Goal: Task Accomplishment & Management: Manage account settings

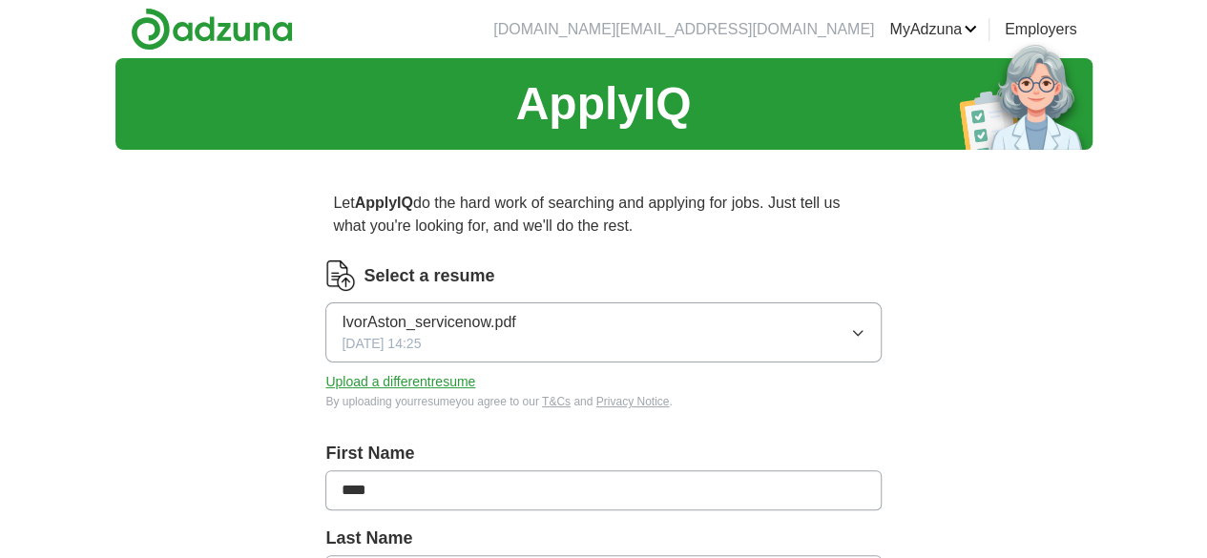
click at [850, 331] on icon "button" at bounding box center [857, 332] width 15 height 15
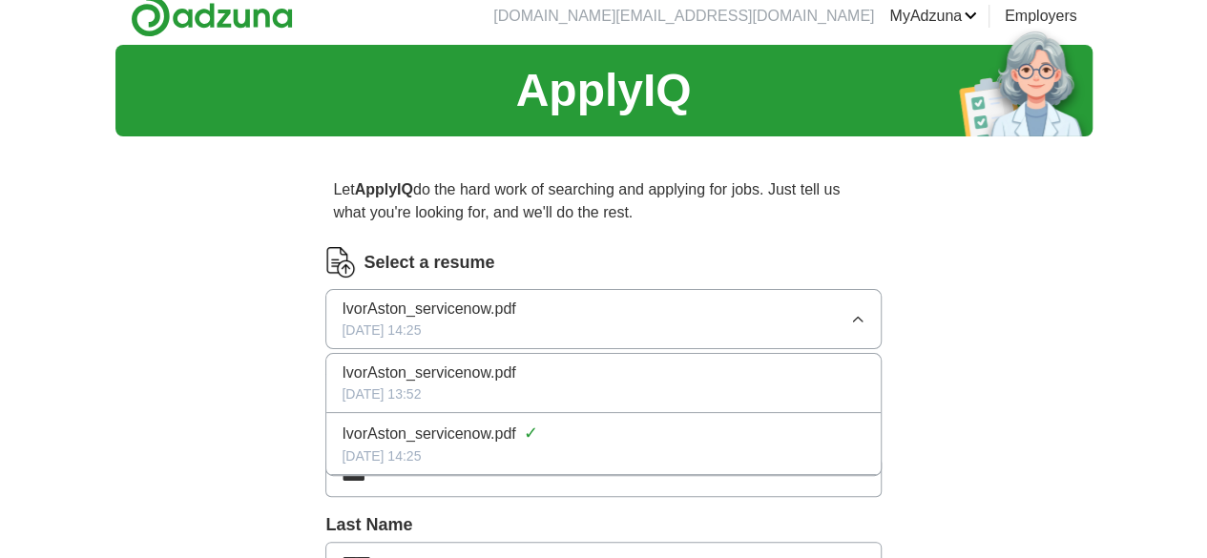
scroll to position [191, 0]
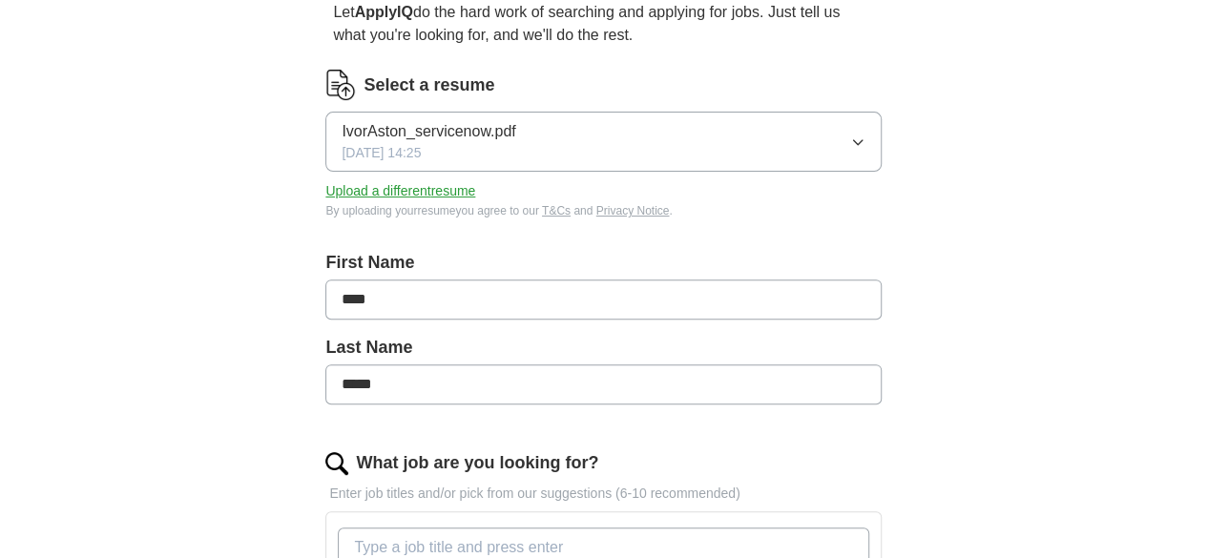
click at [463, 193] on button "Upload a different resume" at bounding box center [400, 191] width 150 height 20
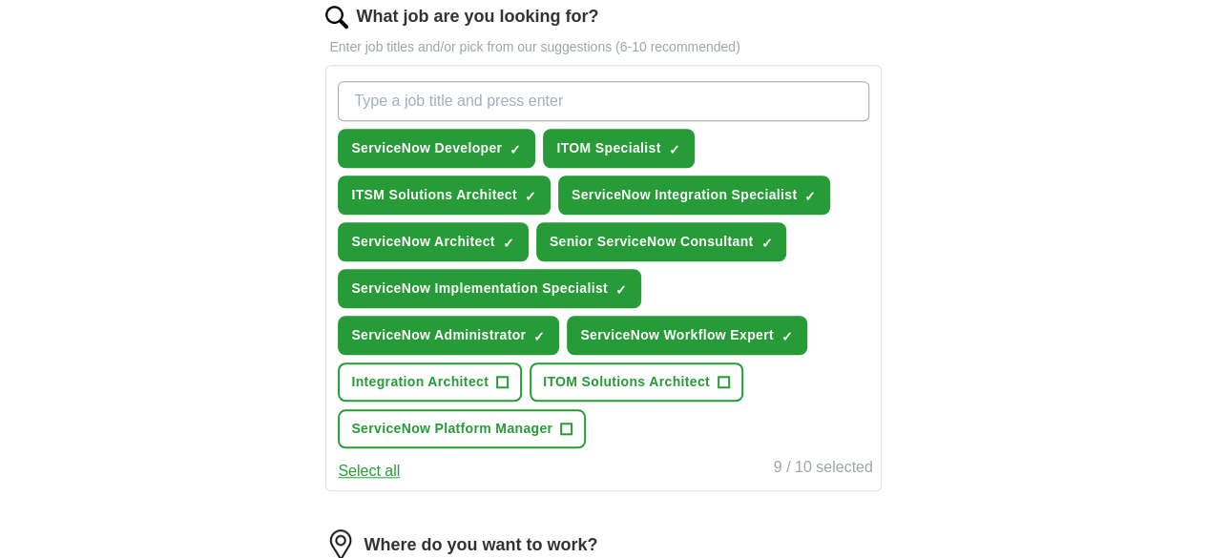
scroll to position [763, 0]
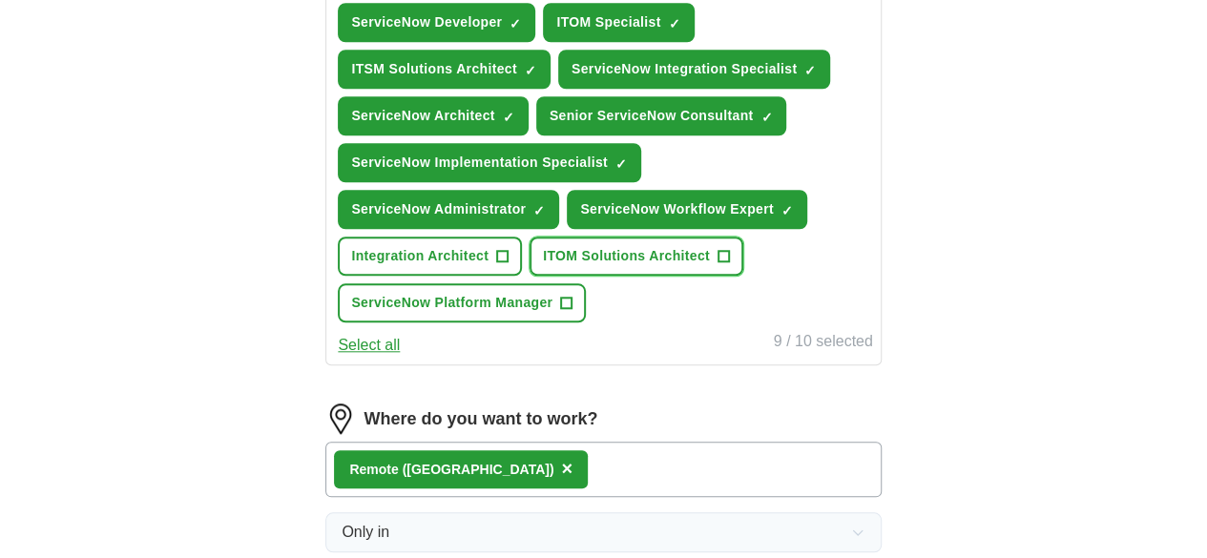
click at [743, 276] on button "ITOM Solutions Architect +" at bounding box center [637, 256] width 214 height 39
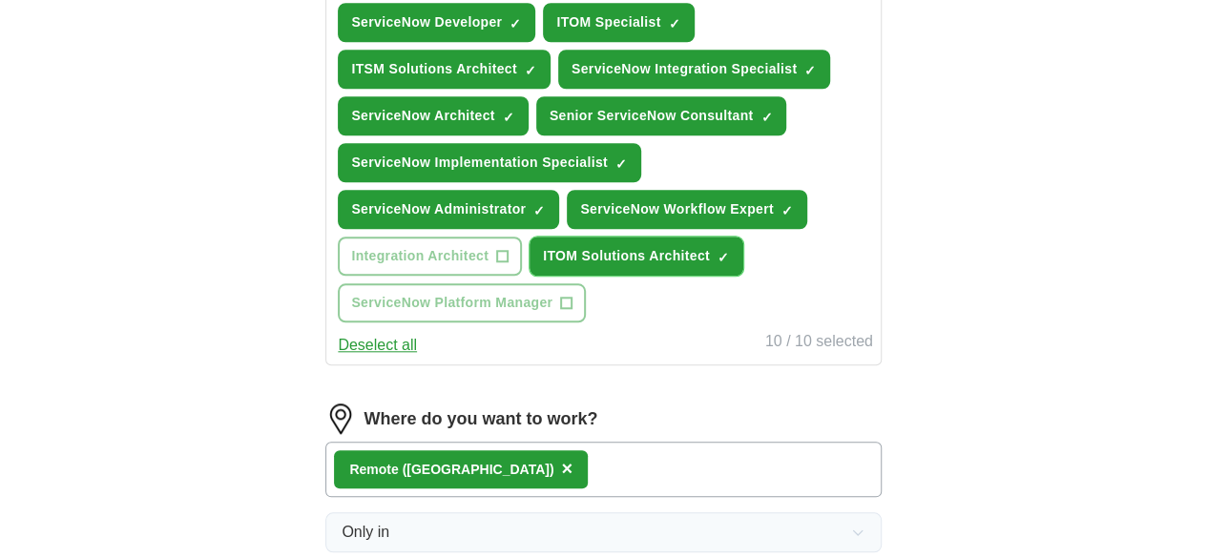
click at [647, 266] on span "ITOM Solutions Architect" at bounding box center [626, 256] width 167 height 20
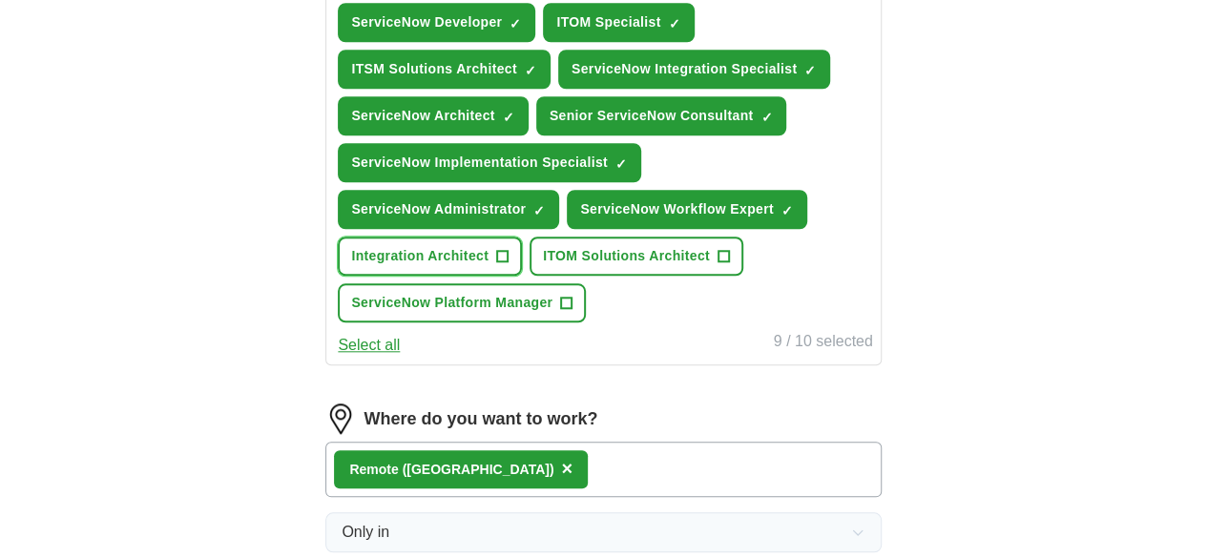
click at [478, 266] on span "Integration Architect" at bounding box center [419, 256] width 137 height 20
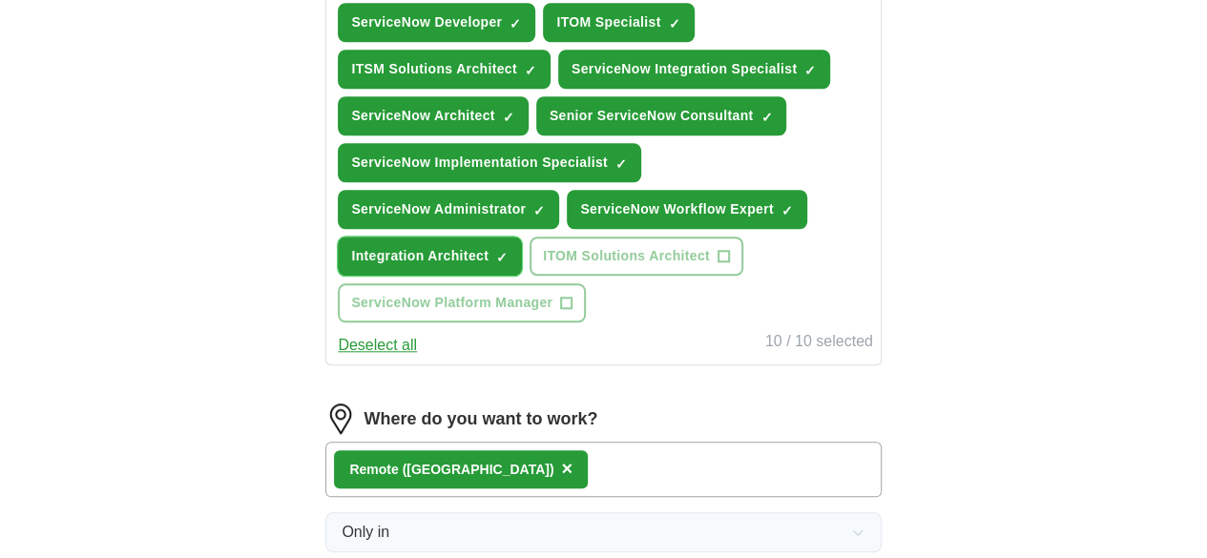
click at [489, 266] on span "Integration Architect" at bounding box center [419, 256] width 137 height 20
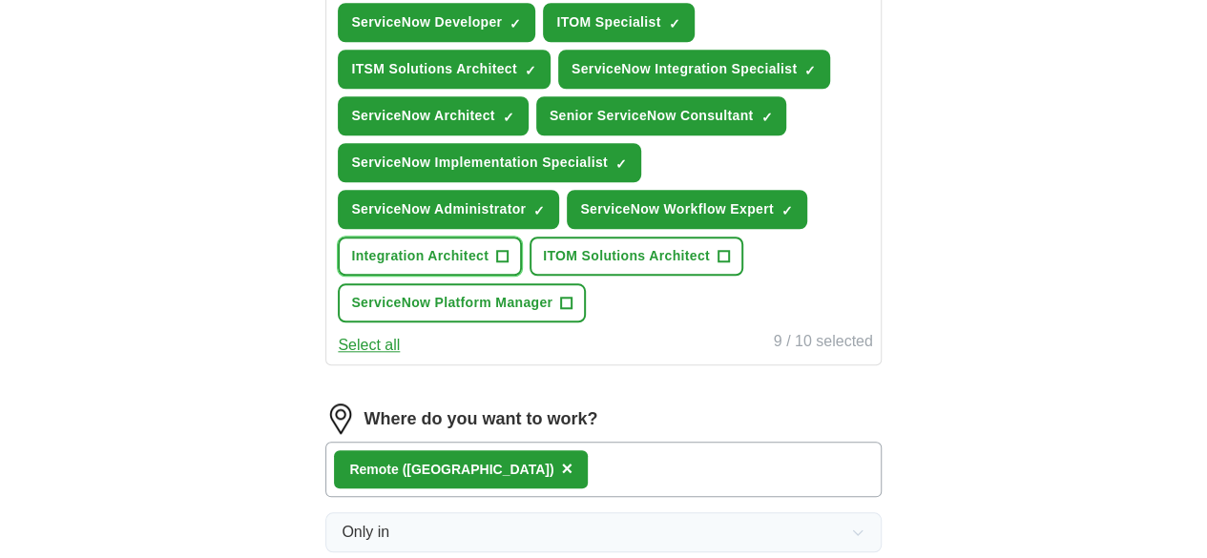
scroll to position [859, 0]
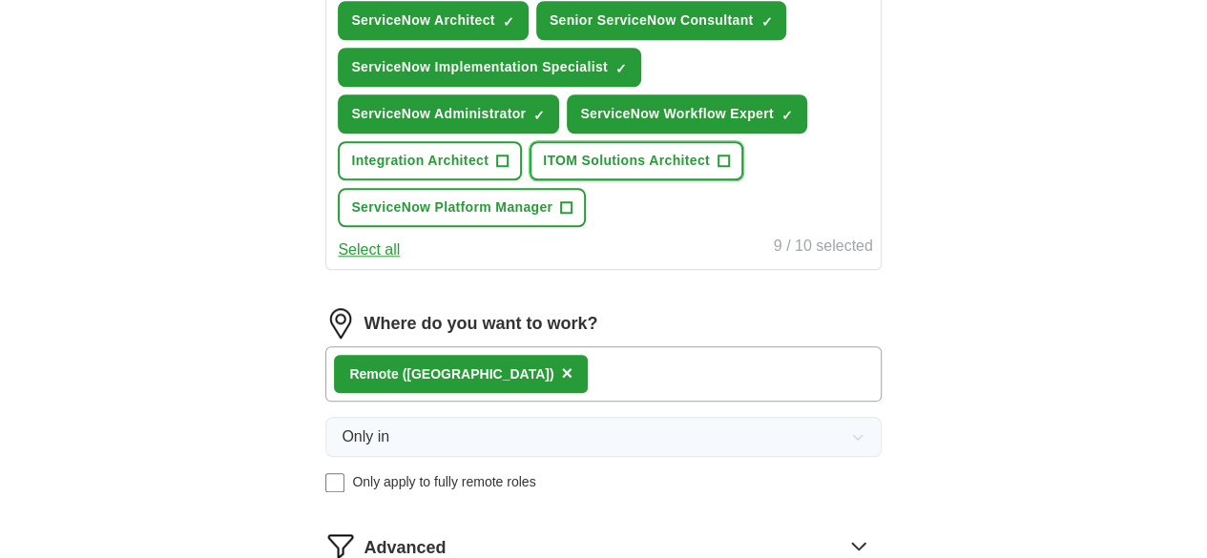
click at [691, 171] on span "ITOM Solutions Architect" at bounding box center [626, 161] width 167 height 20
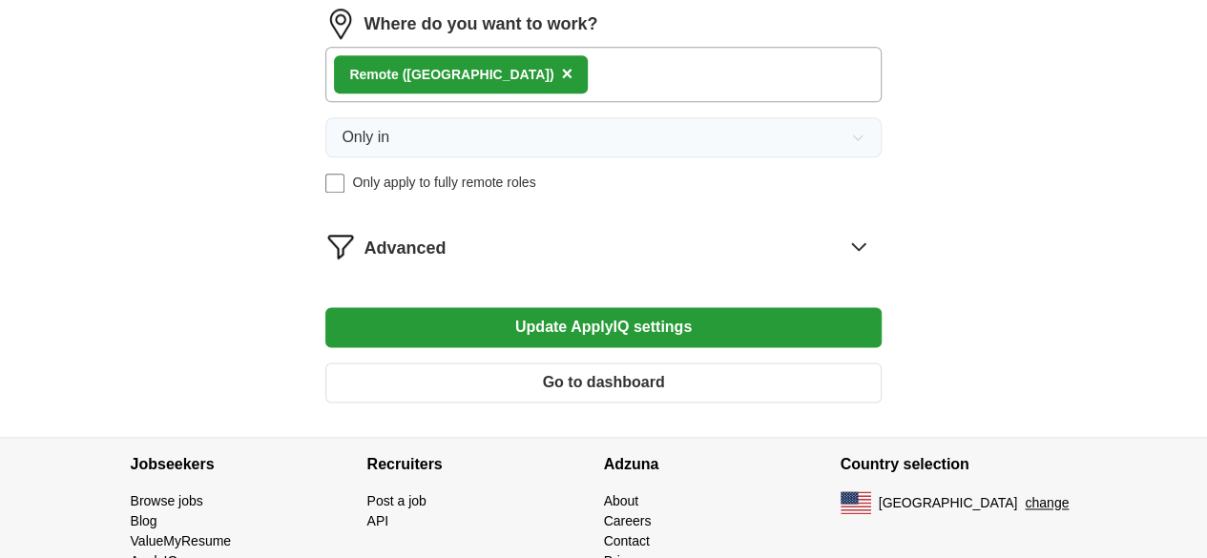
scroll to position [1241, 0]
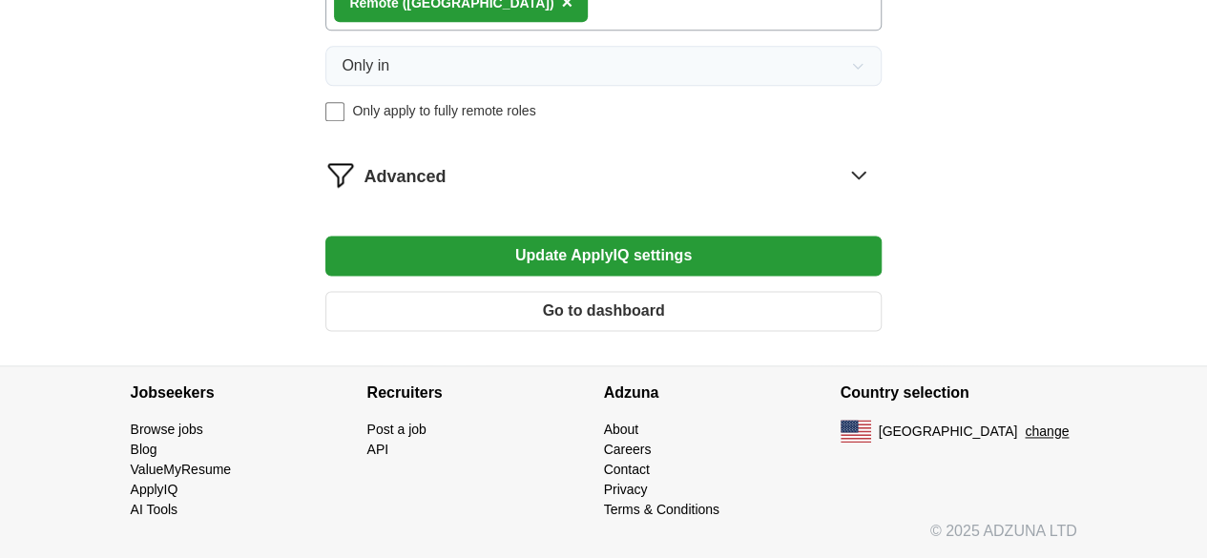
click at [588, 190] on div "Advanced" at bounding box center [622, 174] width 517 height 31
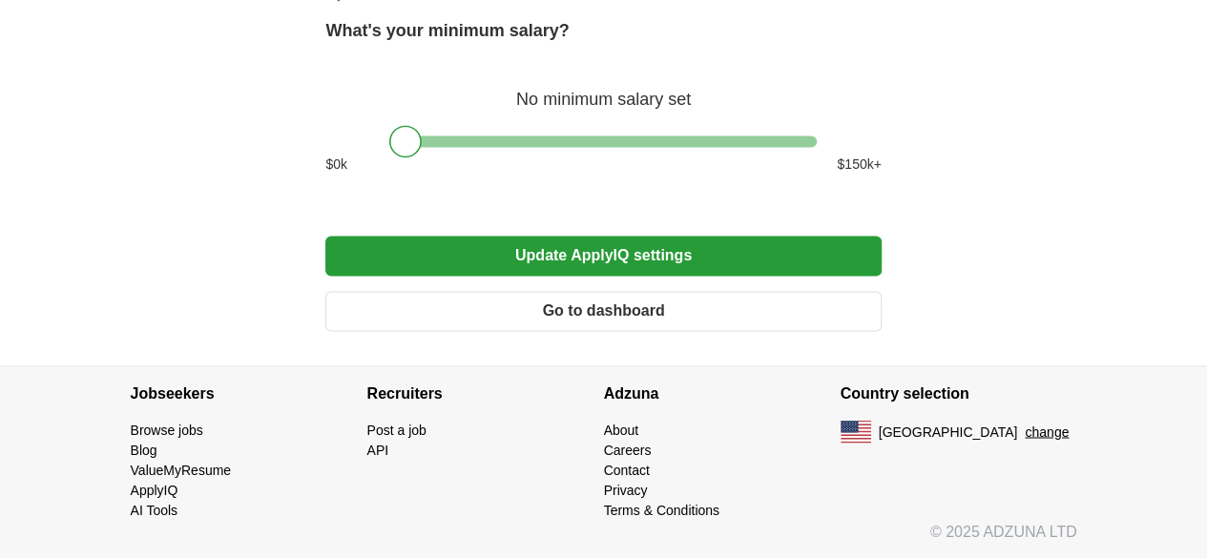
scroll to position [1527, 0]
click at [559, 276] on button "Update ApplyIQ settings" at bounding box center [602, 256] width 555 height 40
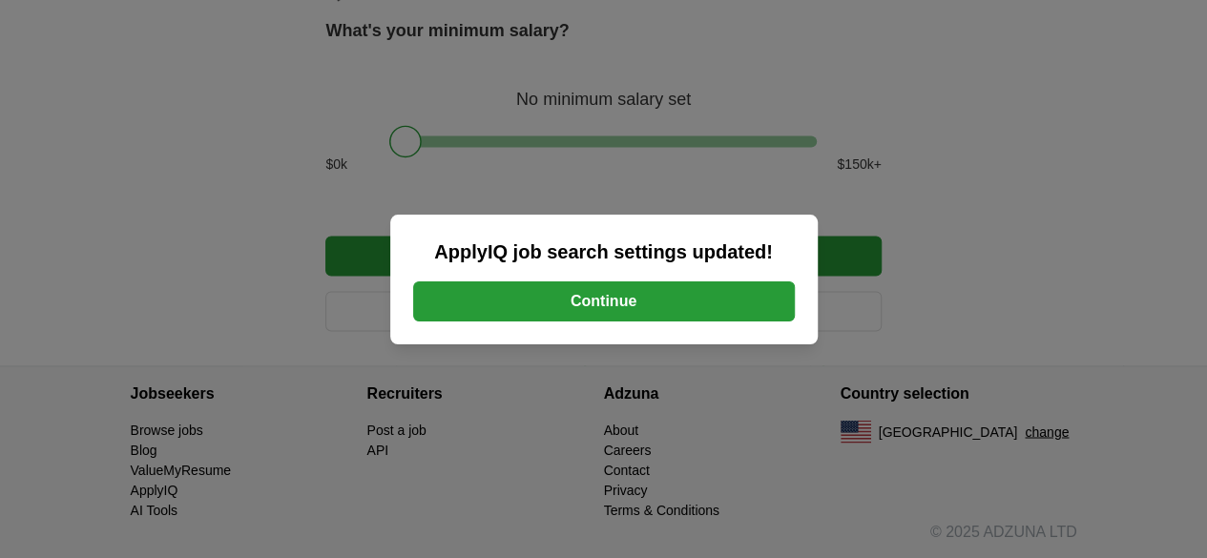
click at [588, 304] on button "Continue" at bounding box center [604, 302] width 382 height 40
